Goal: Task Accomplishment & Management: Complete application form

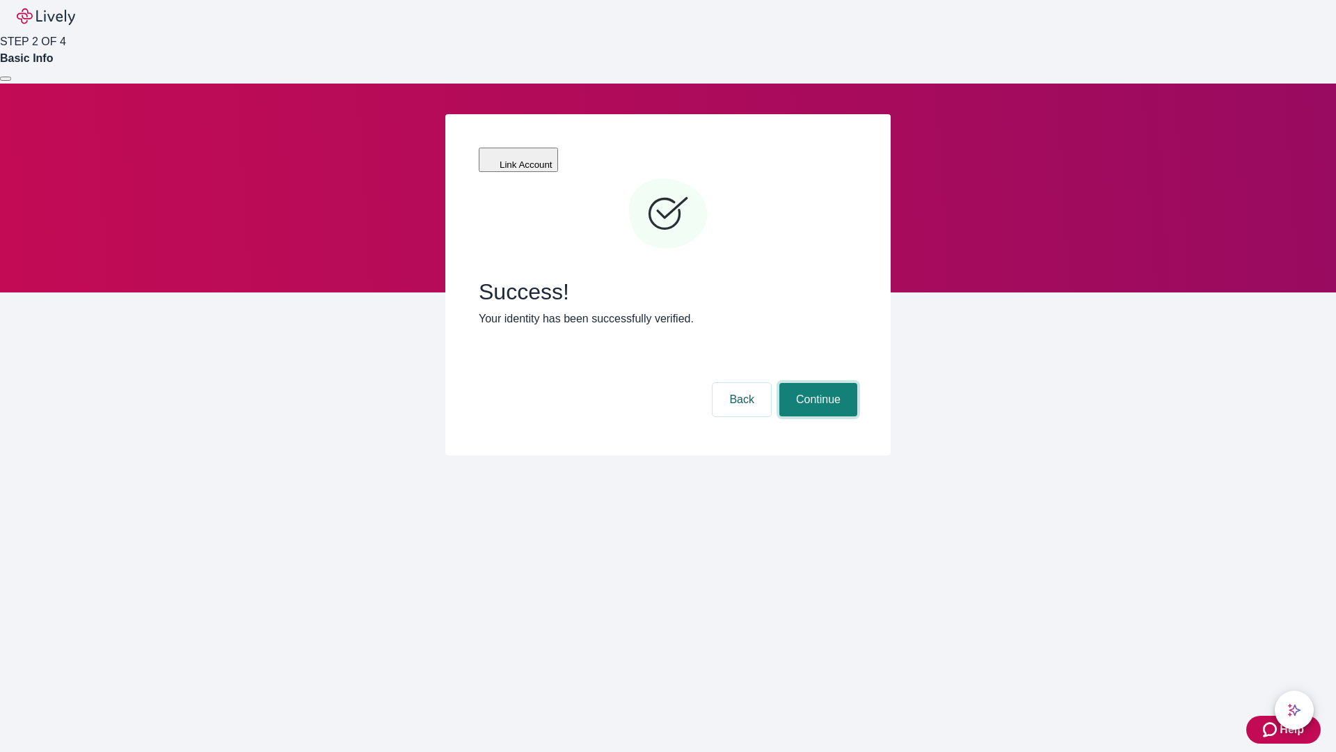
click at [816, 383] on button "Continue" at bounding box center [819, 399] width 78 height 33
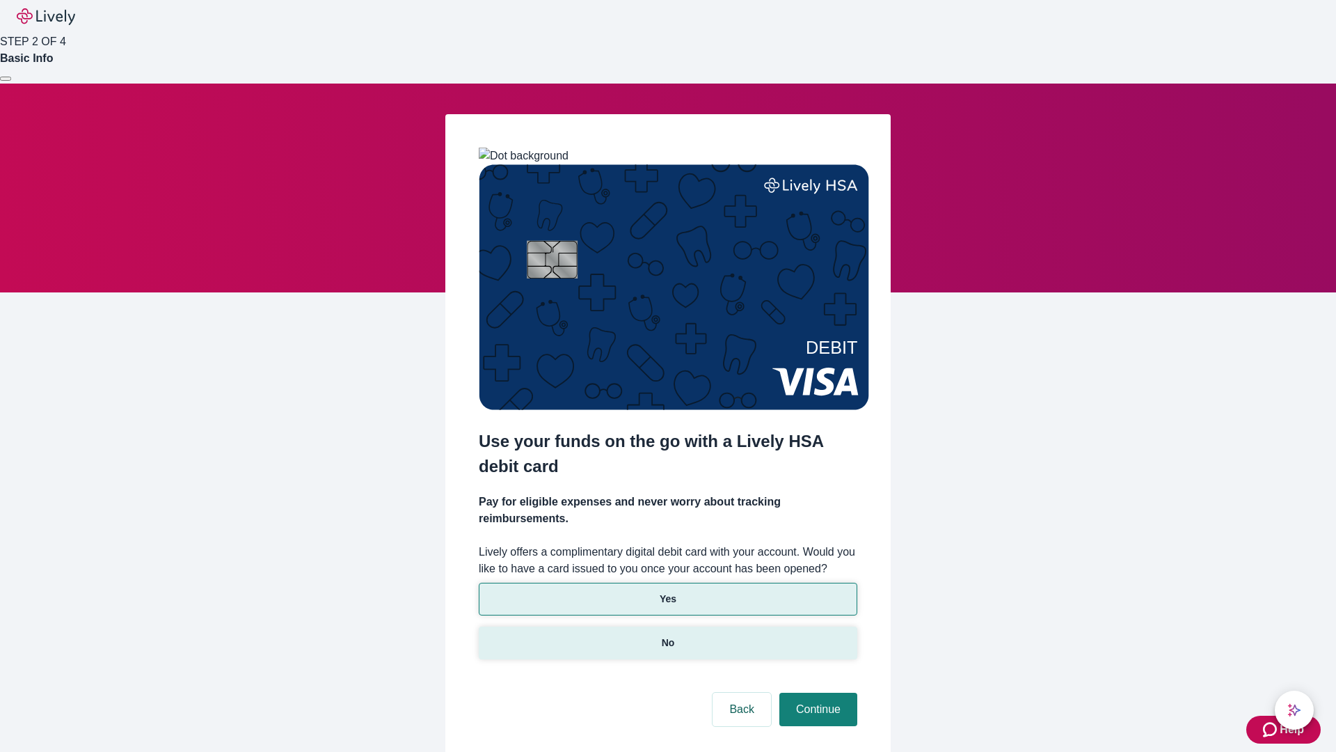
click at [667, 635] on p "No" at bounding box center [668, 642] width 13 height 15
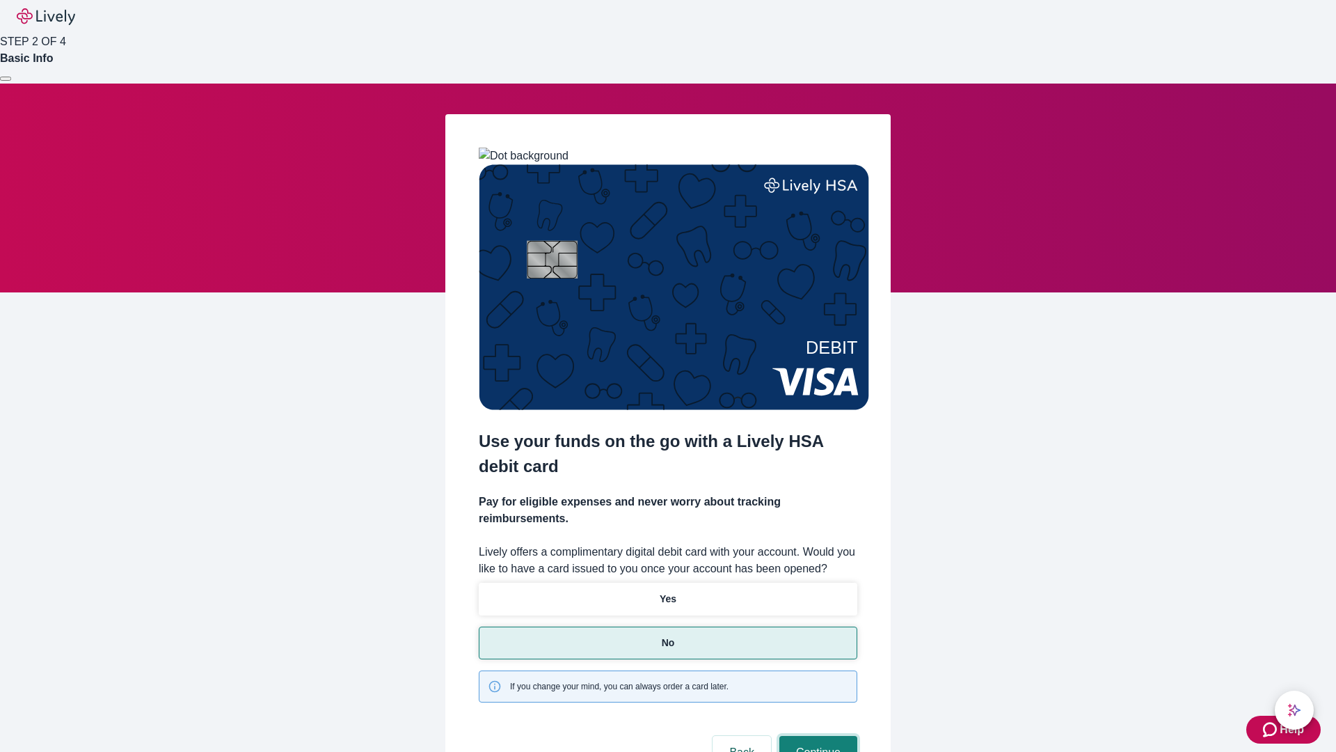
click at [816, 736] on button "Continue" at bounding box center [819, 752] width 78 height 33
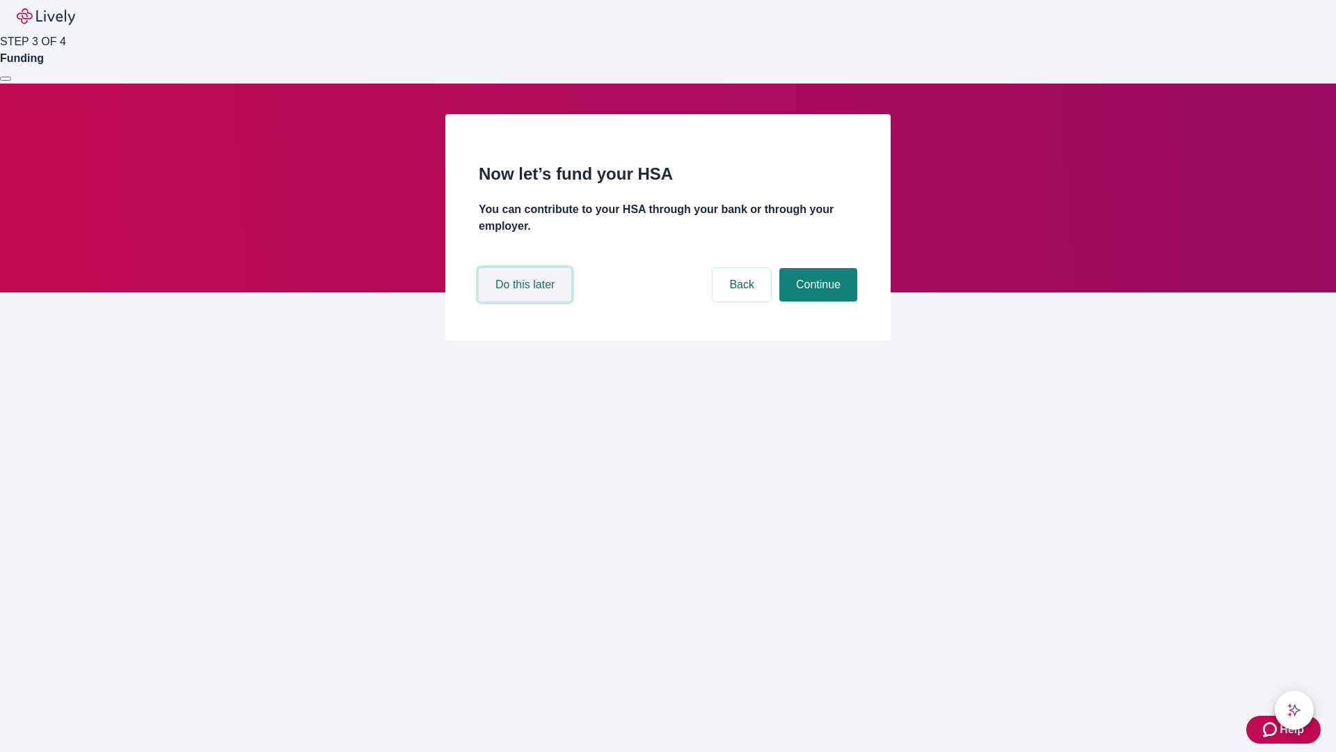
click at [527, 301] on button "Do this later" at bounding box center [525, 284] width 93 height 33
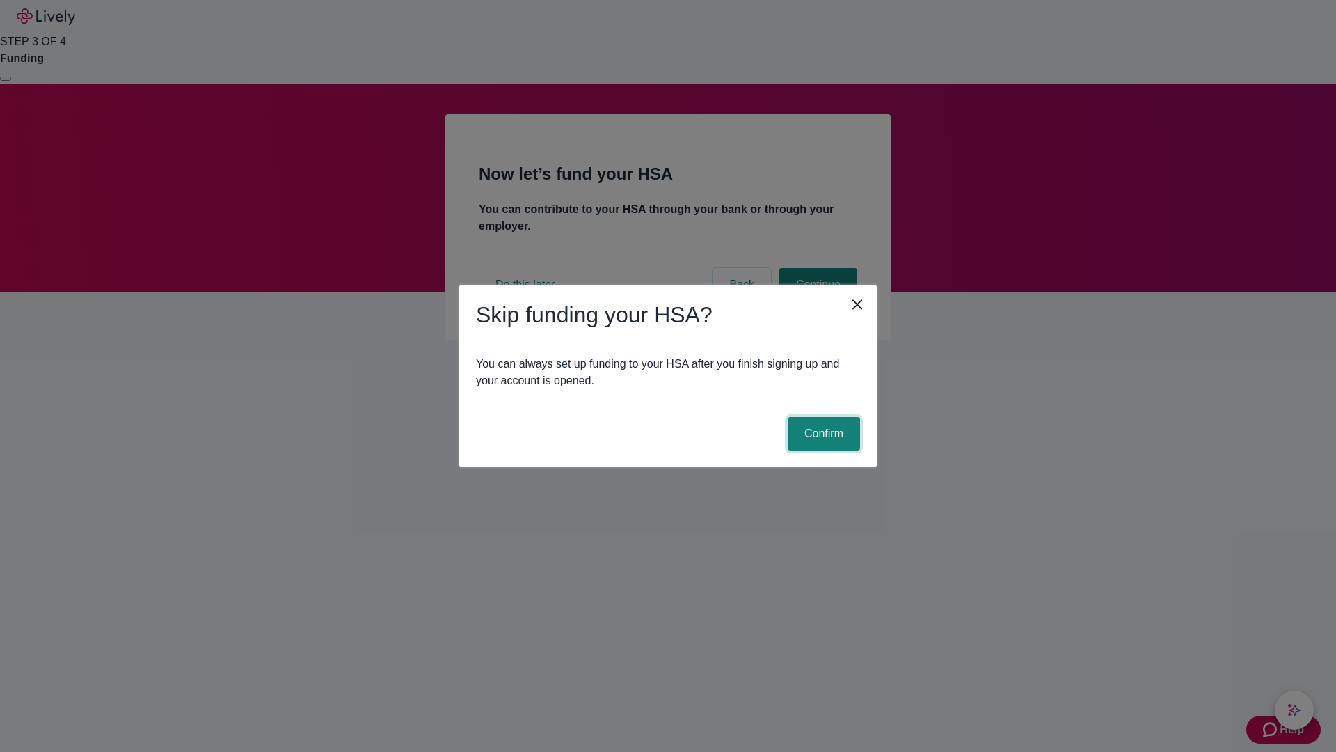
click at [822, 434] on button "Confirm" at bounding box center [824, 433] width 72 height 33
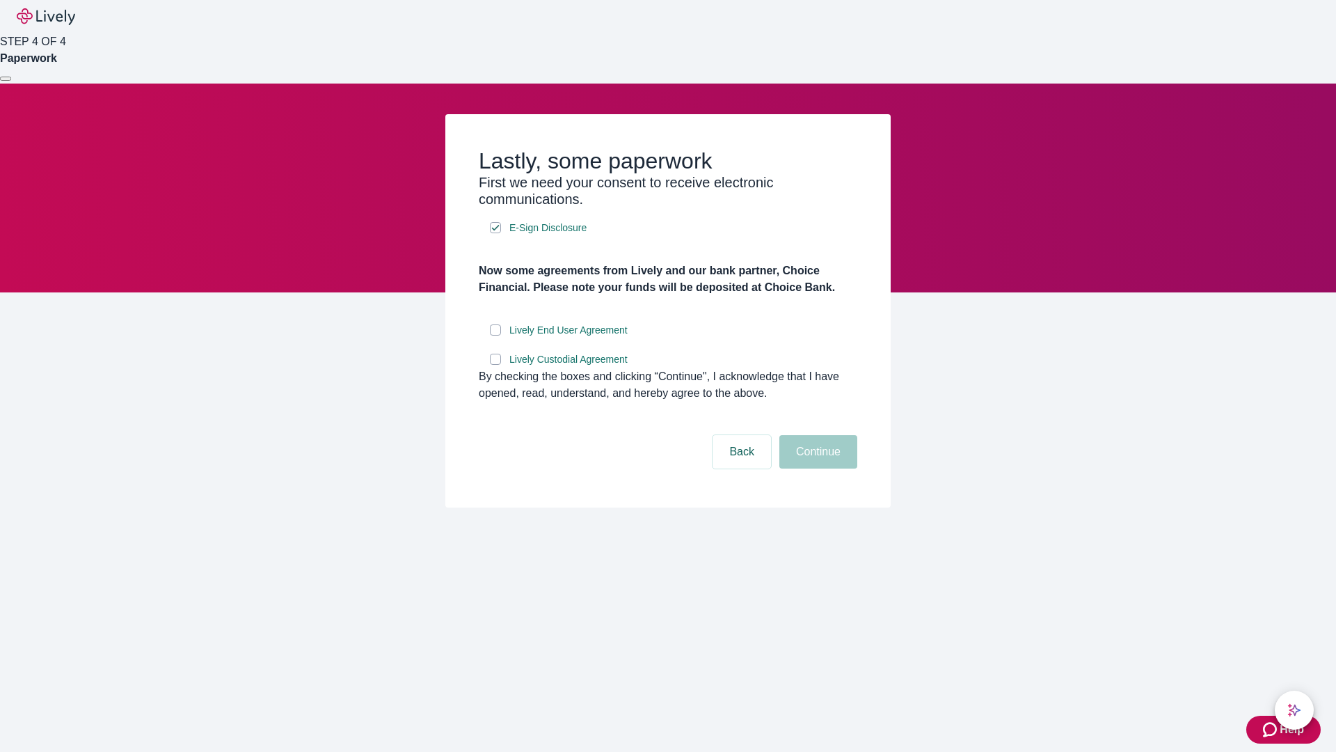
click at [496, 335] on input "Lively End User Agreement" at bounding box center [495, 329] width 11 height 11
checkbox input "true"
click at [496, 365] on input "Lively Custodial Agreement" at bounding box center [495, 359] width 11 height 11
checkbox input "true"
click at [816, 468] on button "Continue" at bounding box center [819, 451] width 78 height 33
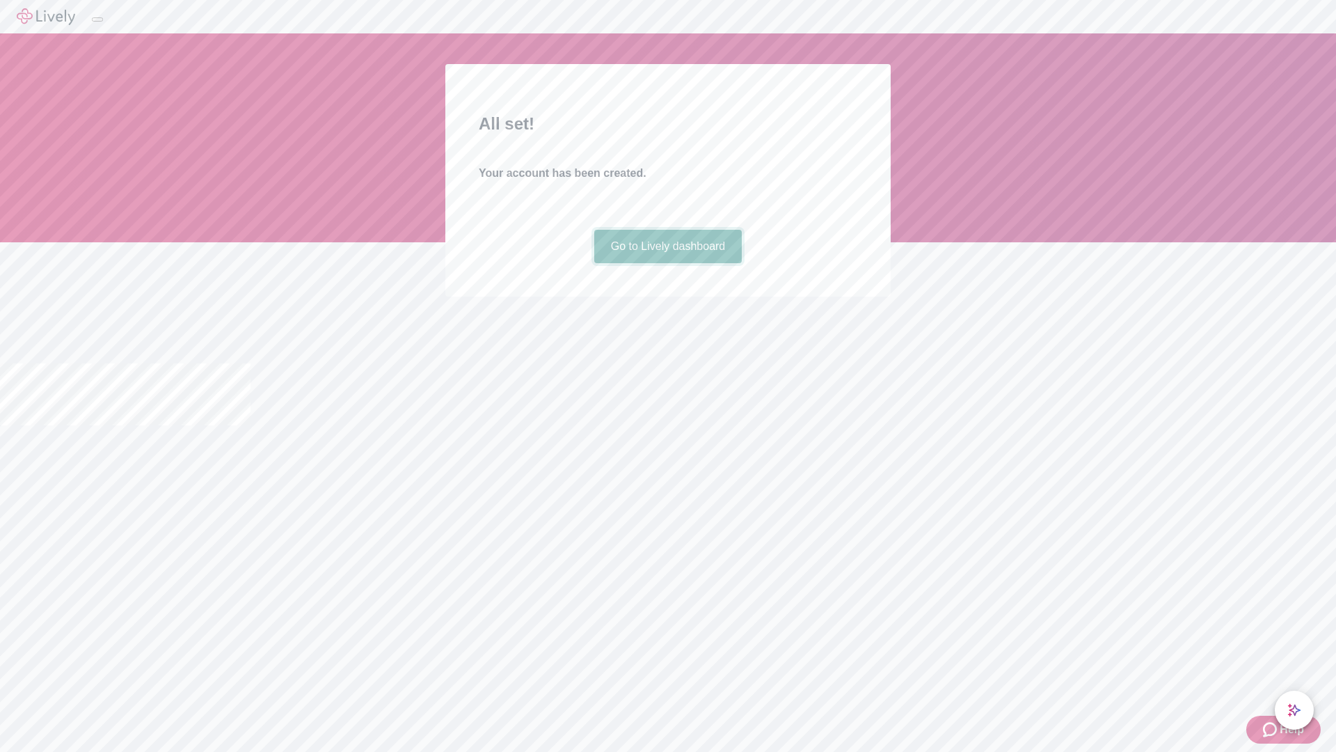
click at [667, 263] on link "Go to Lively dashboard" at bounding box center [668, 246] width 148 height 33
